Goal: Task Accomplishment & Management: Complete application form

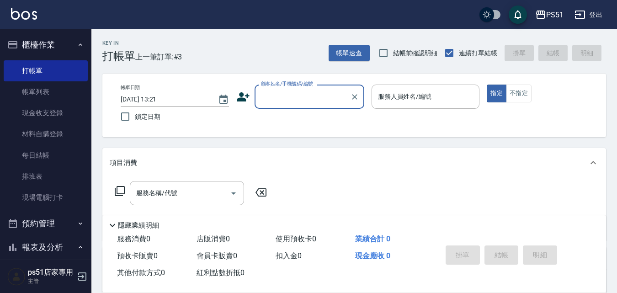
click at [330, 102] on input "顧客姓名/手機號碼/編號" at bounding box center [303, 97] width 88 height 16
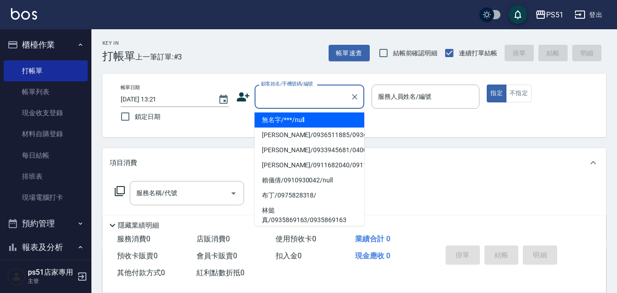
click at [327, 115] on li "無名字/***/null" at bounding box center [310, 119] width 110 height 15
type input "無名字/***/null"
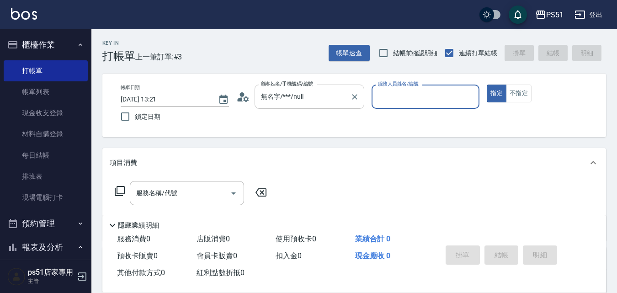
click at [320, 100] on input "無名字/***/null" at bounding box center [303, 97] width 88 height 16
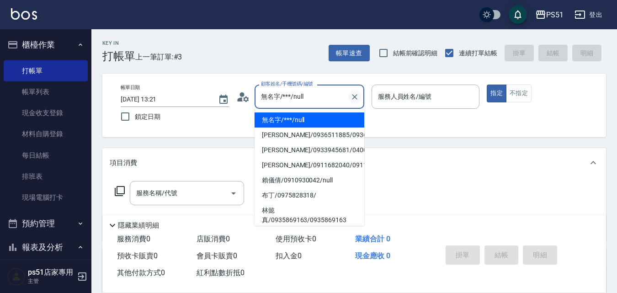
click at [355, 94] on icon "Clear" at bounding box center [354, 96] width 9 height 9
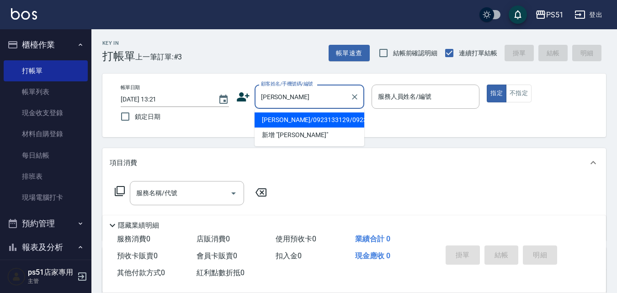
click at [289, 119] on li "[PERSON_NAME]/0923133129/0923133129" at bounding box center [310, 119] width 110 height 15
type input "[PERSON_NAME]/0923133129/0923133129"
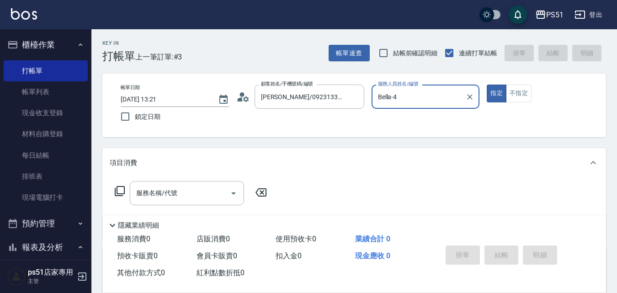
type input "Bella-4"
drag, startPoint x: 189, startPoint y: 192, endPoint x: 191, endPoint y: 186, distance: 6.5
click at [189, 193] on input "服務名稱/代號" at bounding box center [180, 193] width 92 height 16
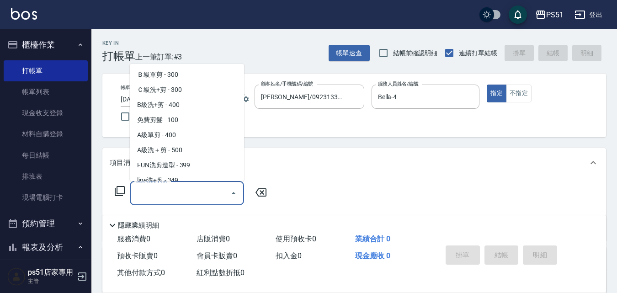
scroll to position [320, 0]
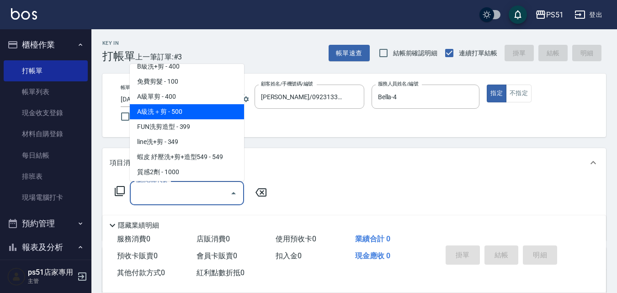
click at [191, 116] on span "A級洗＋剪 - 500" at bounding box center [187, 111] width 114 height 15
type input "A級洗＋剪(207)"
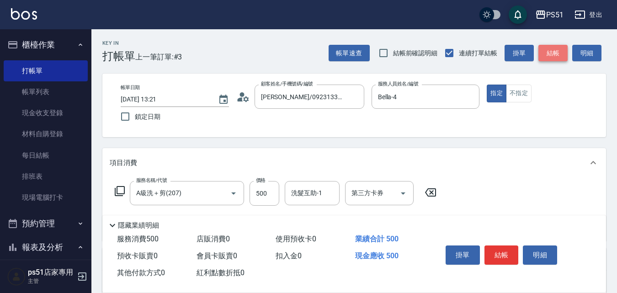
click at [559, 55] on button "結帳" at bounding box center [553, 53] width 29 height 17
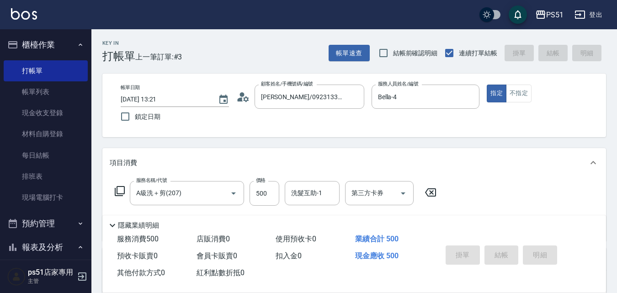
type input "[DATE] 16:25"
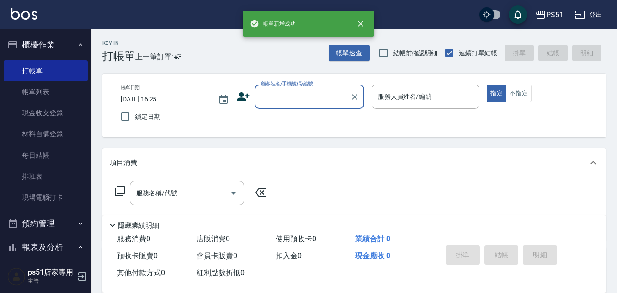
scroll to position [0, 0]
